Goal: Transaction & Acquisition: Obtain resource

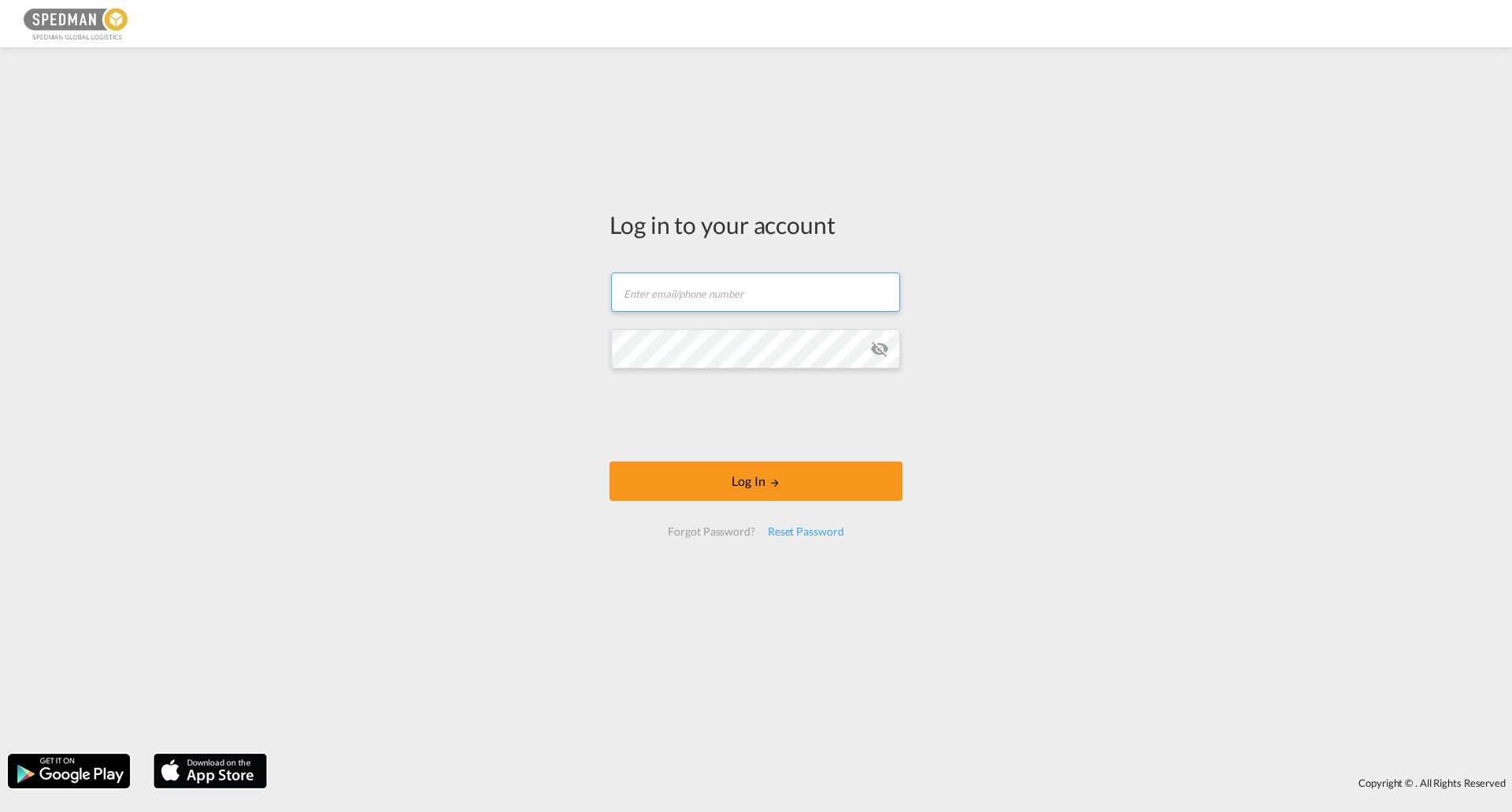
click at [711, 328] on form "Email field is required Password field is required Log In Forgot Password? Rese…" at bounding box center [756, 404] width 293 height 296
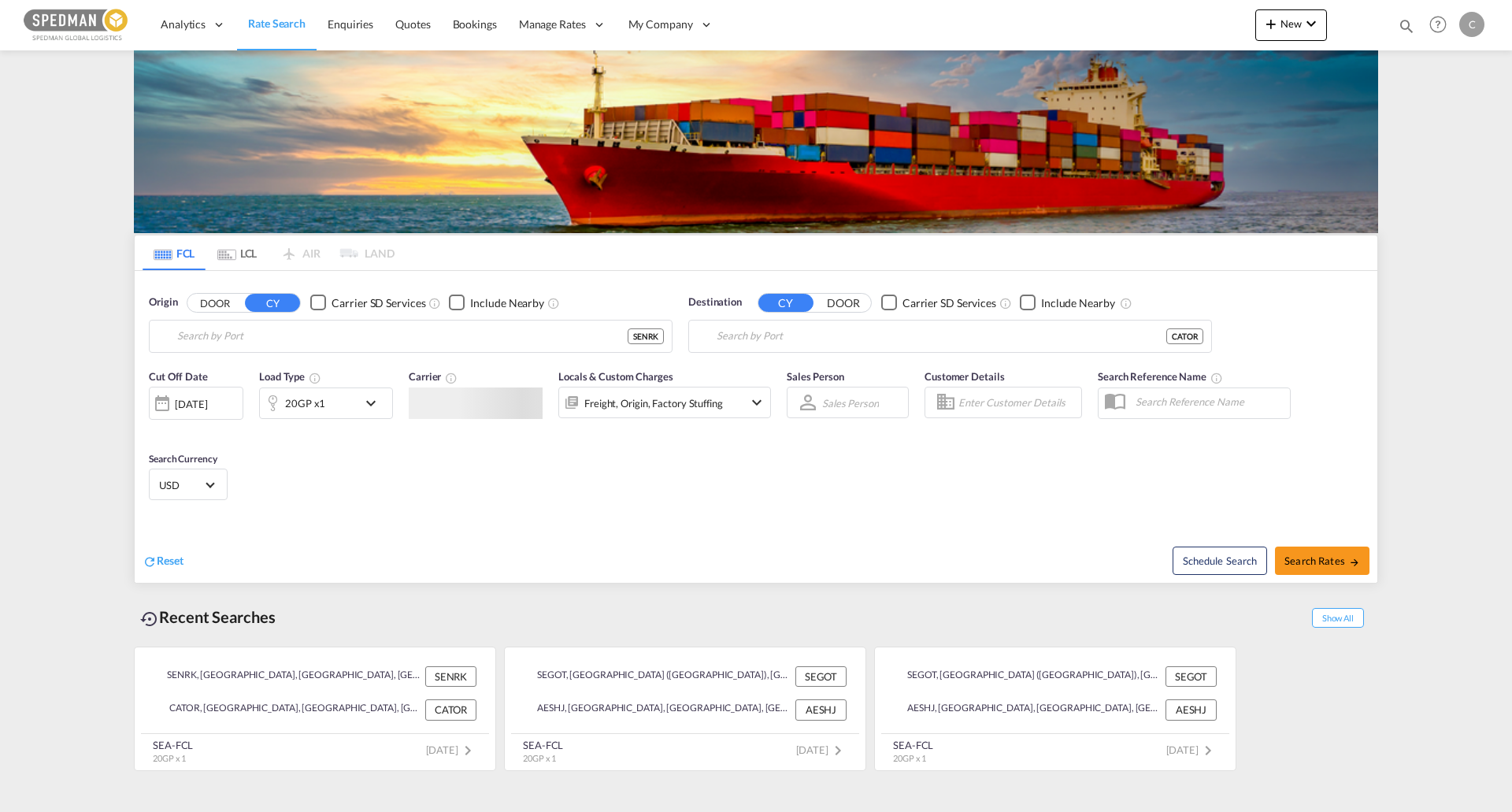
type input "Norrkoping, SENRK"
type input "[GEOGRAPHIC_DATA], [GEOGRAPHIC_DATA], CATOR"
click at [348, 336] on input "Norrkoping, SENRK" at bounding box center [420, 336] width 487 height 23
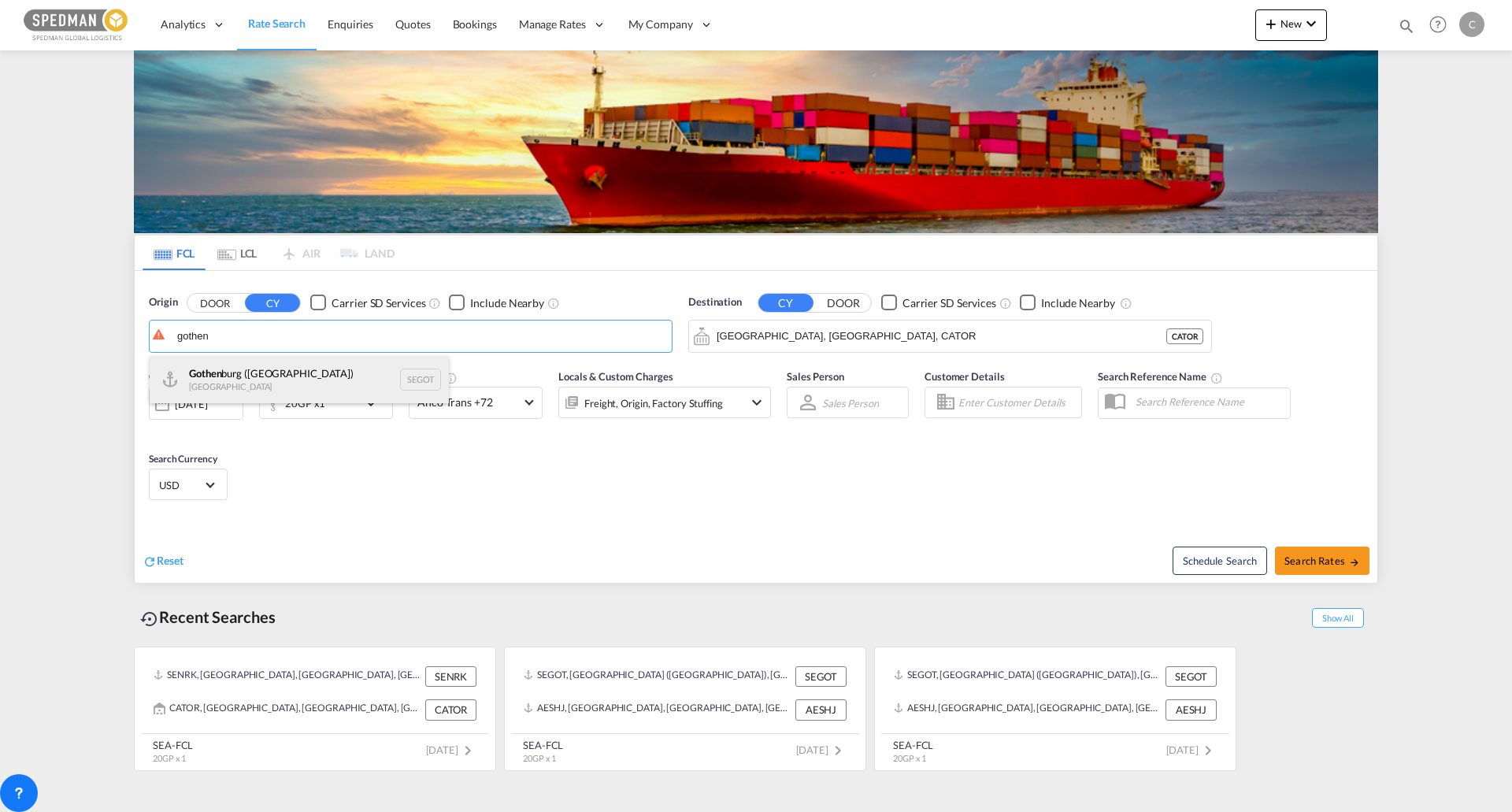
click at [363, 362] on div "Gothen burg ([GEOGRAPHIC_DATA]) [GEOGRAPHIC_DATA] SEGOT" at bounding box center [299, 379] width 299 height 47
type input "[GEOGRAPHIC_DATA] ([GEOGRAPHIC_DATA]), [GEOGRAPHIC_DATA]"
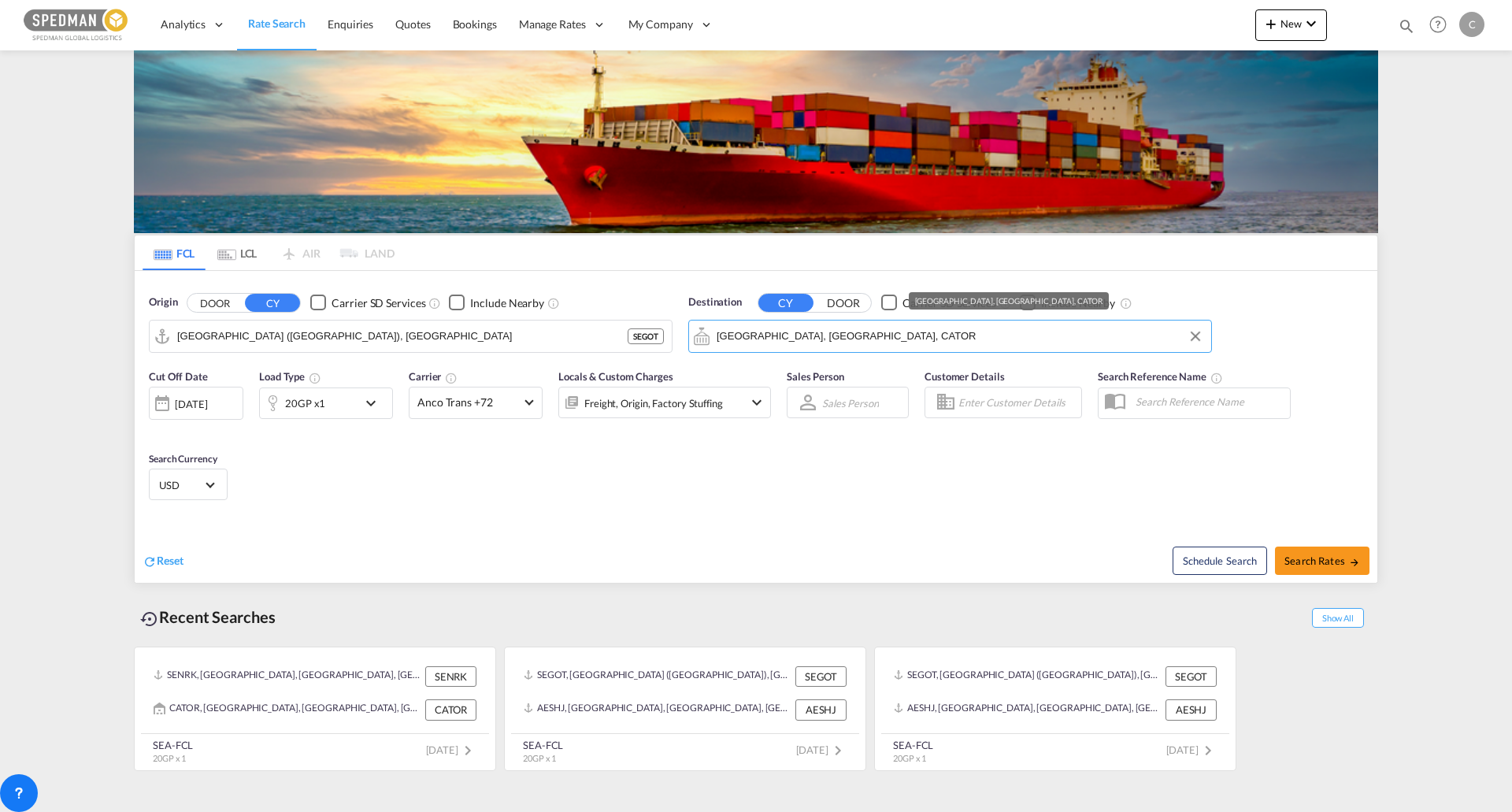
click at [874, 344] on input "[GEOGRAPHIC_DATA], [GEOGRAPHIC_DATA], CATOR" at bounding box center [959, 336] width 487 height 23
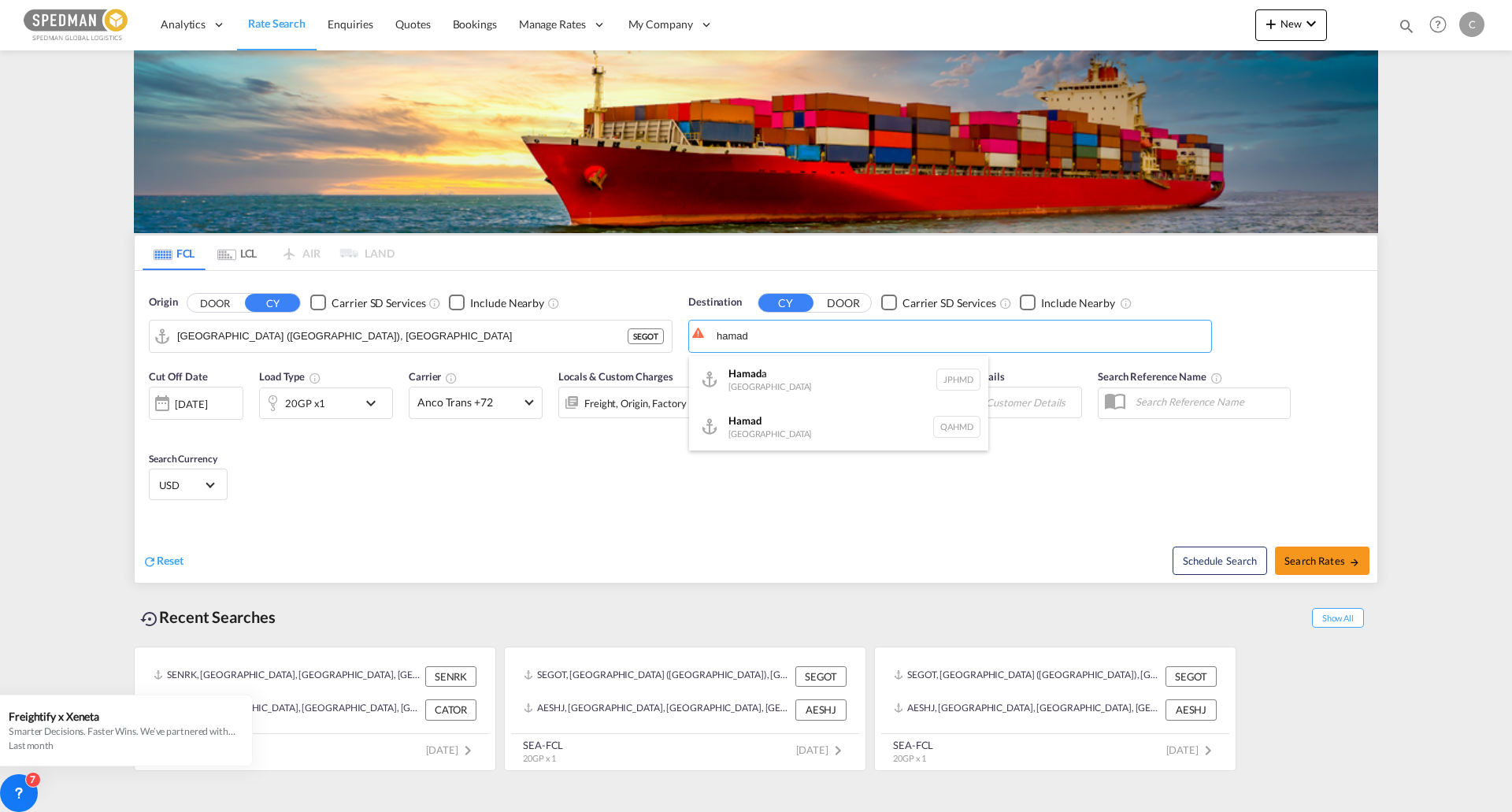
drag, startPoint x: 870, startPoint y: 412, endPoint x: 1069, endPoint y: 444, distance: 201.6
click at [870, 412] on div "Hamad [GEOGRAPHIC_DATA] QAHMD" at bounding box center [838, 426] width 299 height 47
type input "Hamad, QAHMD"
click at [363, 407] on md-icon "icon-chevron-down" at bounding box center [375, 403] width 27 height 19
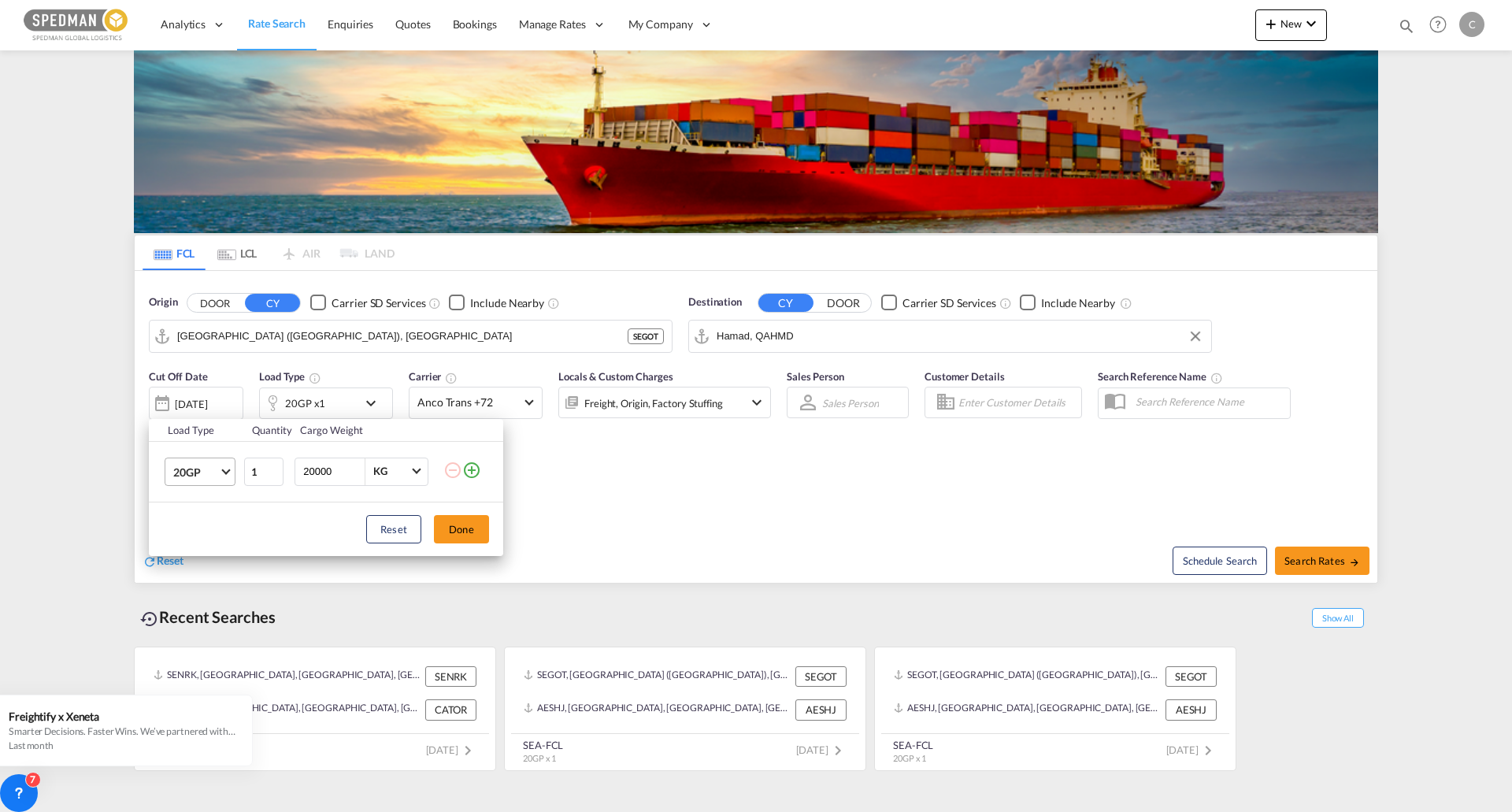
click at [229, 478] on md-select-value "20GP" at bounding box center [203, 471] width 63 height 27
drag, startPoint x: 224, startPoint y: 514, endPoint x: 354, endPoint y: 530, distance: 131.0
click at [224, 514] on md-option "40GP" at bounding box center [214, 509] width 108 height 38
drag, startPoint x: 451, startPoint y: 531, endPoint x: 896, endPoint y: 542, distance: 445.1
click at [451, 531] on button "Done" at bounding box center [461, 528] width 55 height 29
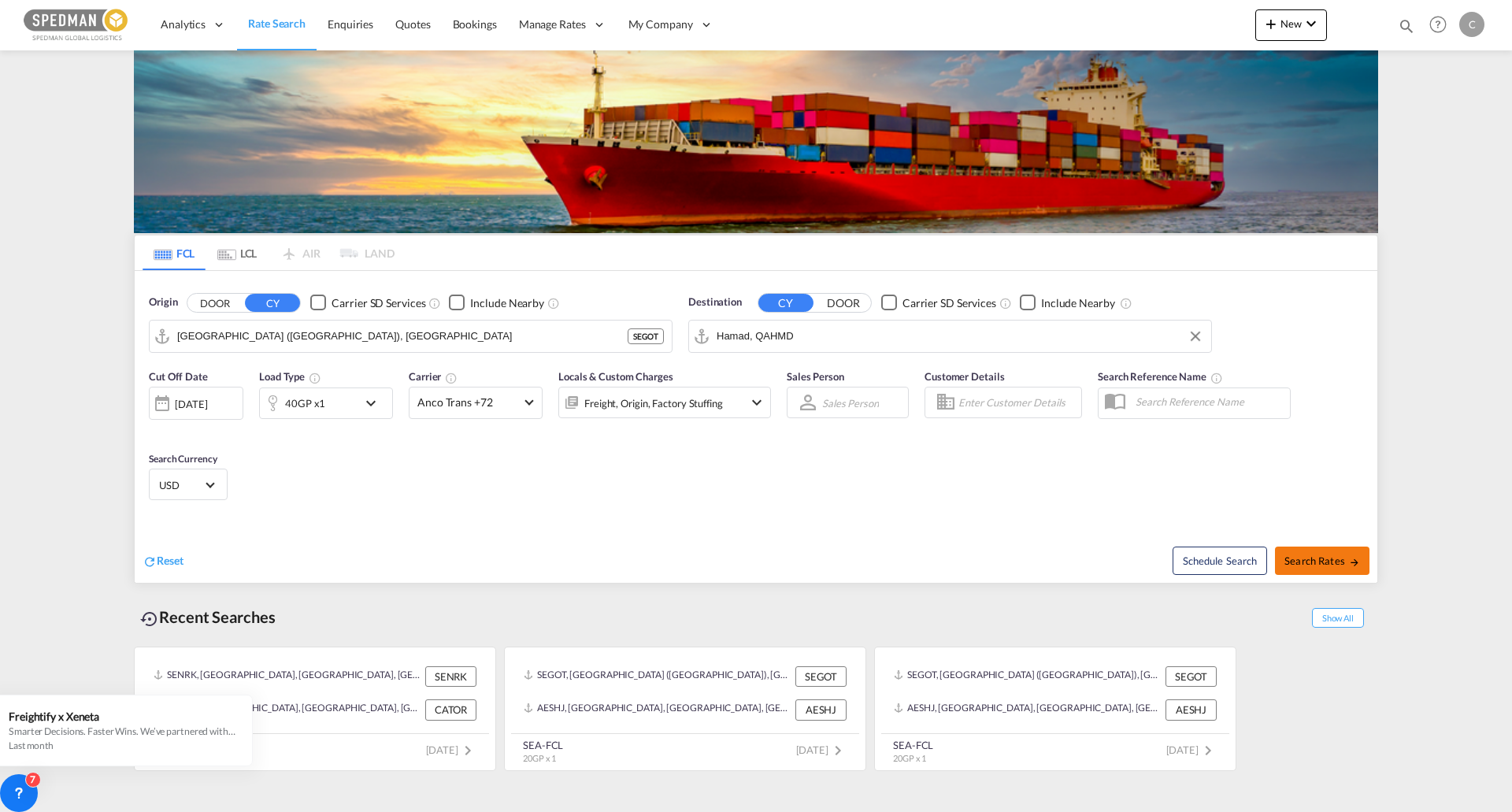
click at [1347, 569] on button "Search Rates" at bounding box center [1322, 560] width 95 height 29
type input "SEGOT to QAHMD / [DATE]"
